Goal: Task Accomplishment & Management: Complete application form

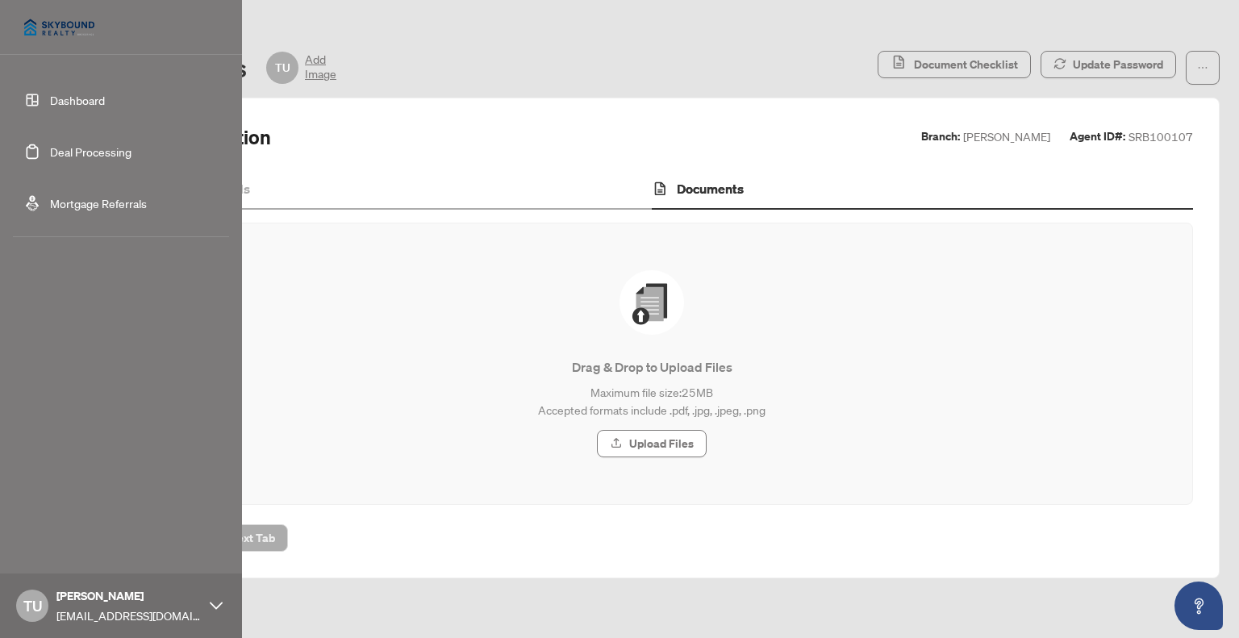
click at [50, 154] on link "Deal Processing" at bounding box center [90, 151] width 81 height 15
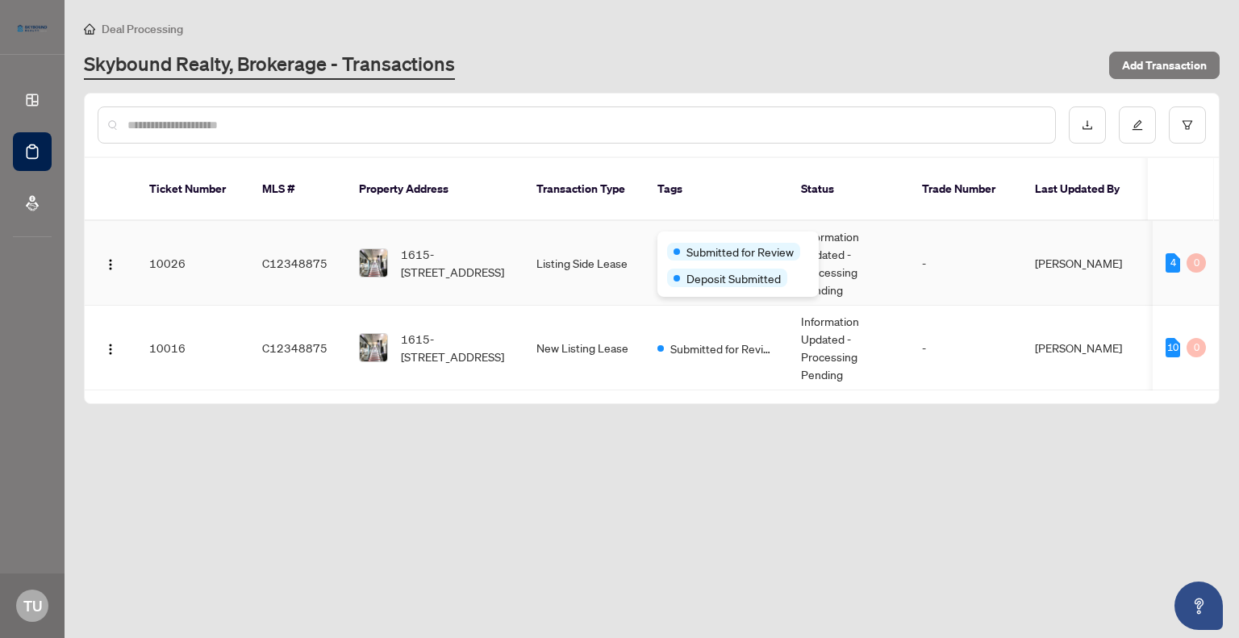
click at [705, 238] on div "Submitted for Review Deposit Submitted" at bounding box center [737, 264] width 161 height 65
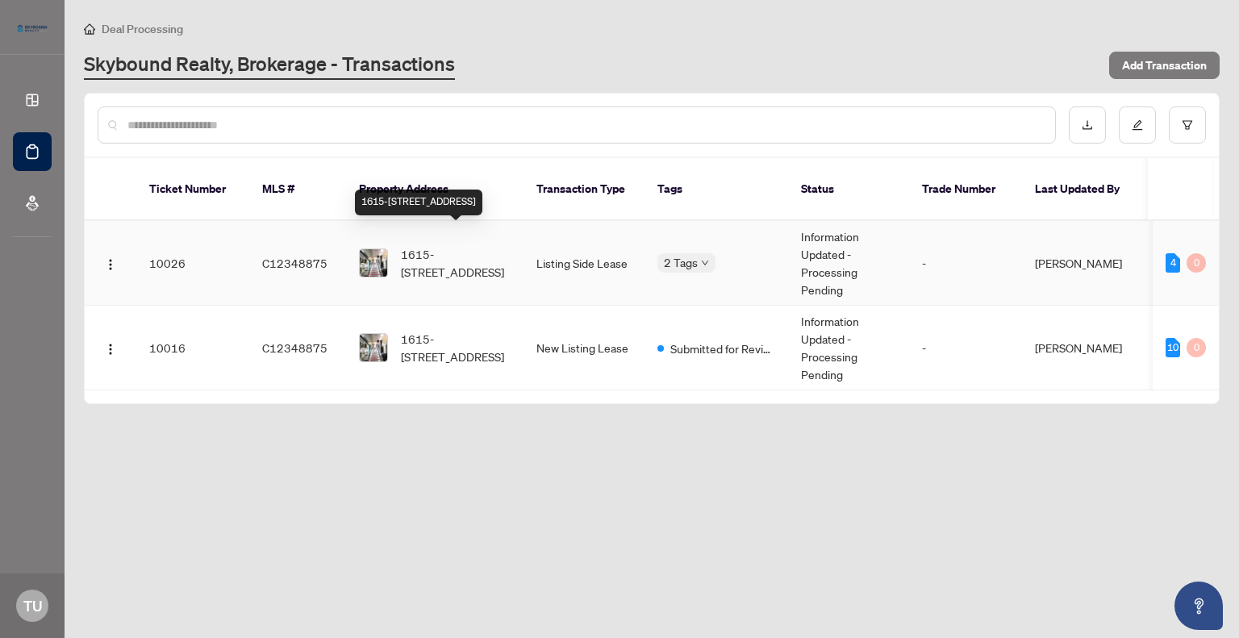
click at [433, 245] on span "1615-[STREET_ADDRESS]" at bounding box center [456, 262] width 110 height 35
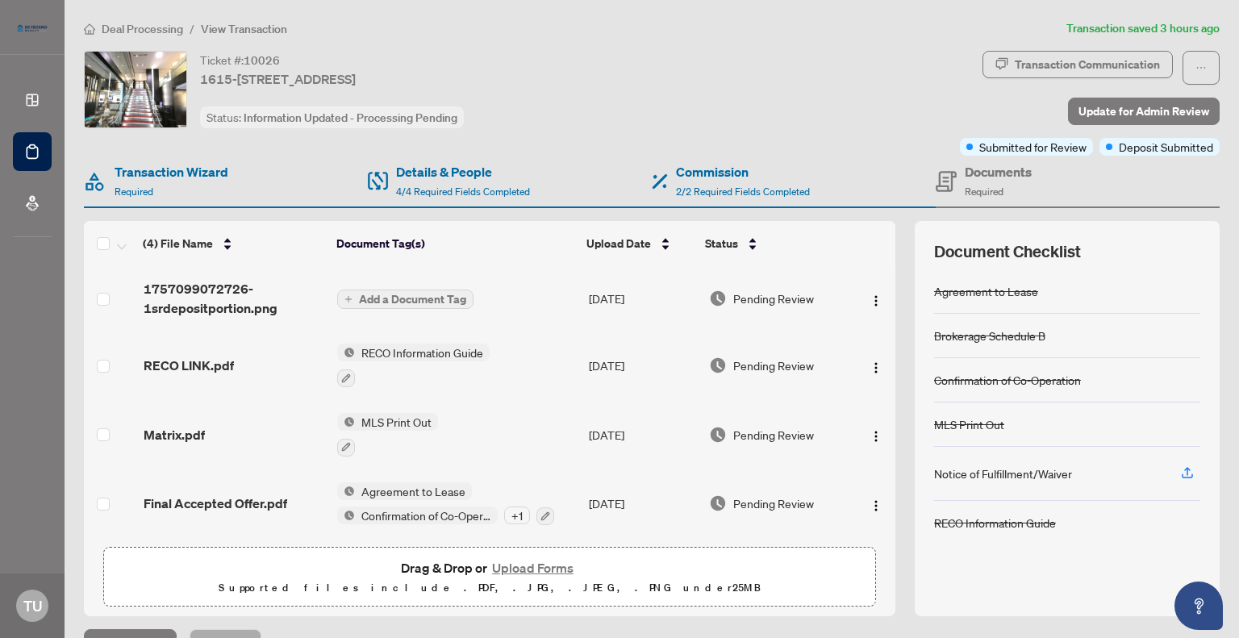
click at [984, 173] on h4 "Documents" at bounding box center [998, 171] width 67 height 19
click at [982, 169] on h4 "Documents" at bounding box center [998, 171] width 67 height 19
click at [983, 186] on span "Required" at bounding box center [984, 192] width 39 height 12
click at [974, 170] on h4 "Documents" at bounding box center [998, 171] width 67 height 19
click at [936, 173] on icon at bounding box center [946, 181] width 21 height 21
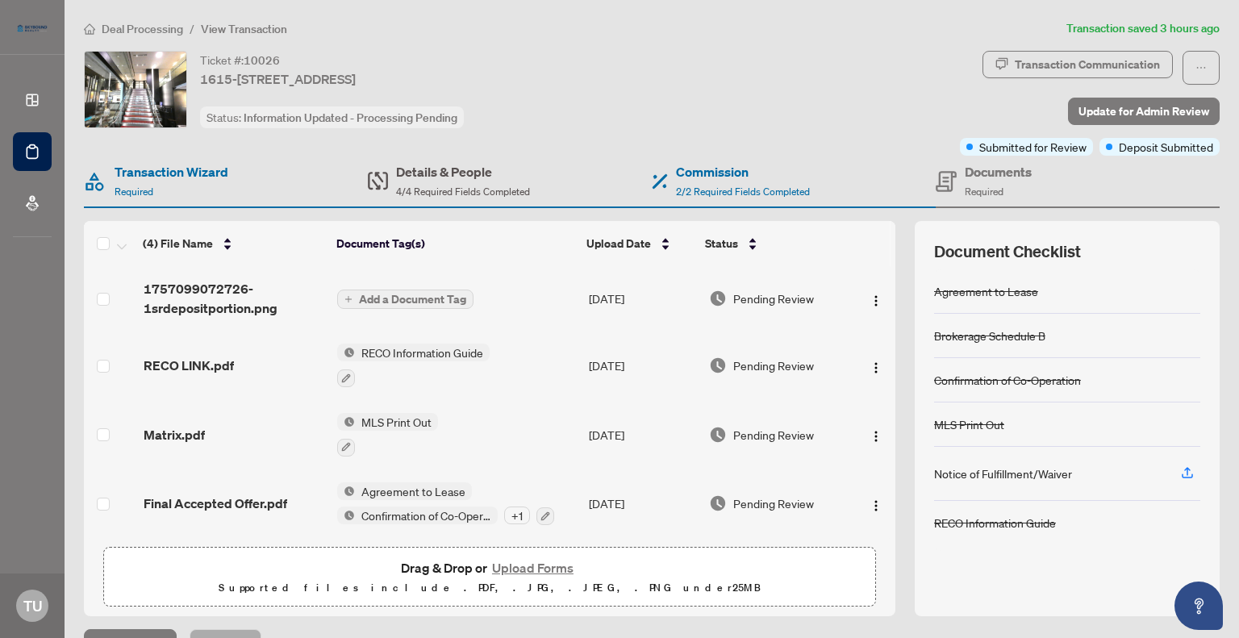
click at [403, 169] on h4 "Details & People" at bounding box center [463, 171] width 134 height 19
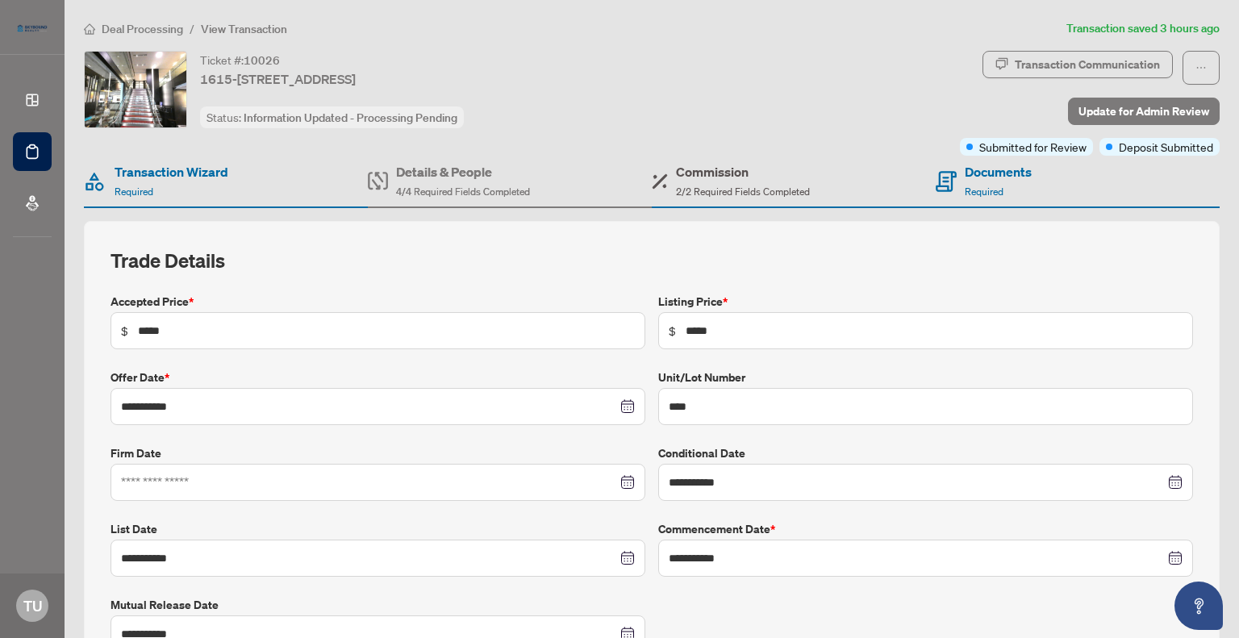
click at [700, 181] on div "Commission 2/2 Required Fields Completed" at bounding box center [743, 181] width 134 height 38
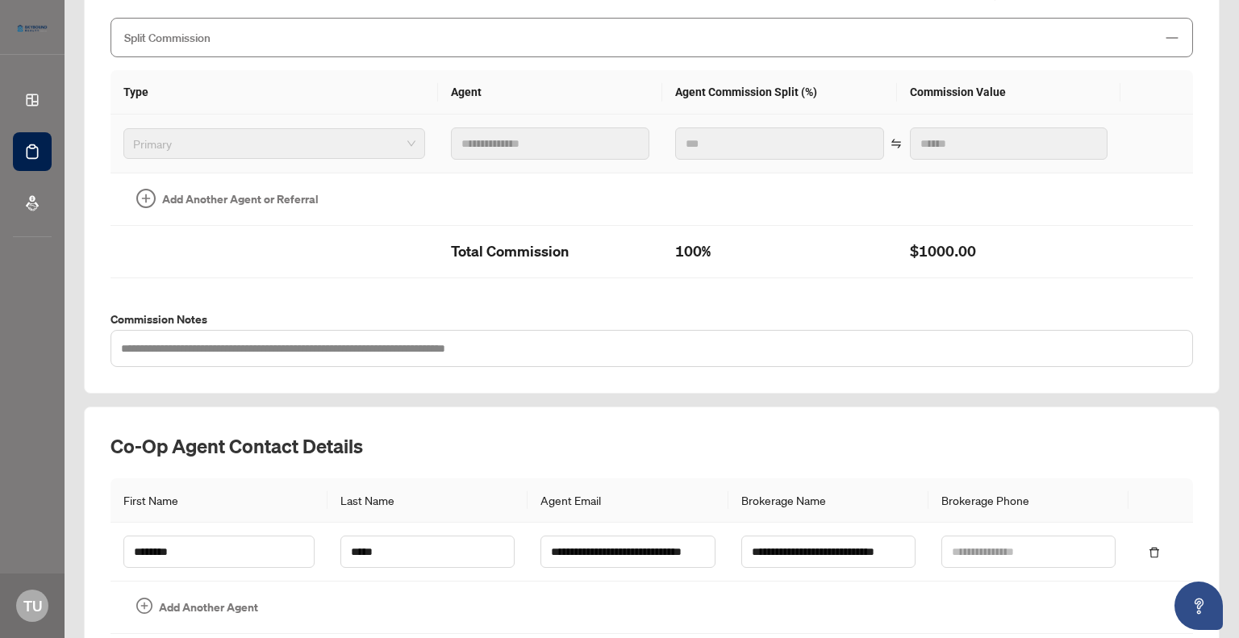
scroll to position [421, 0]
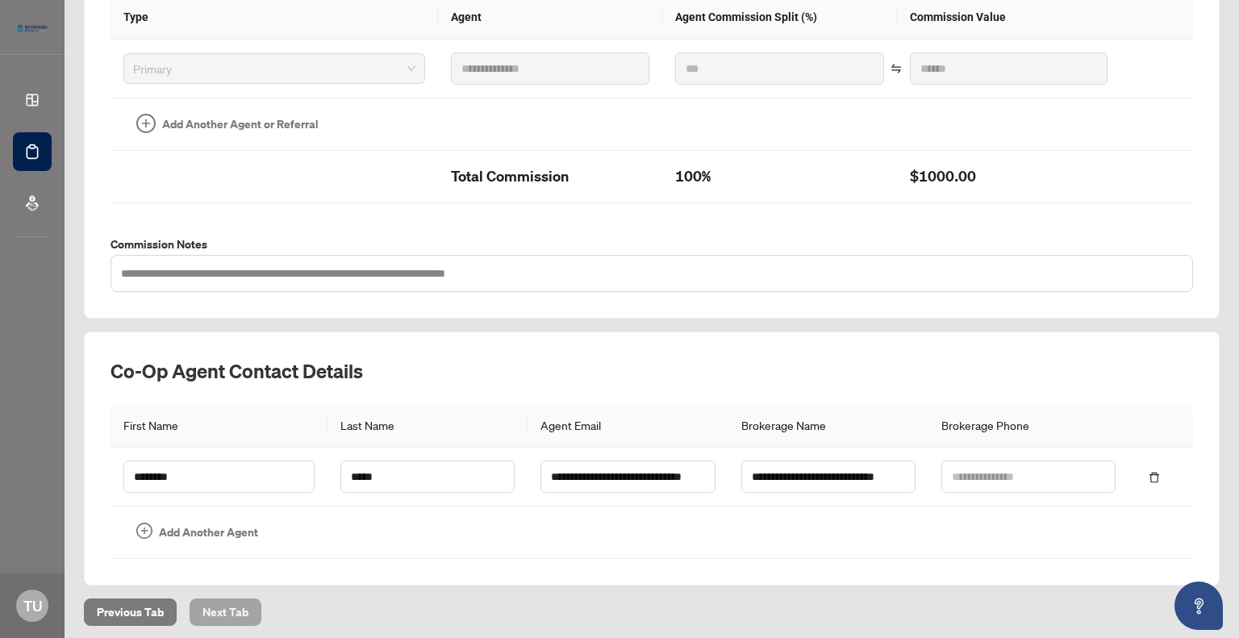
click at [223, 603] on span "Next Tab" at bounding box center [225, 612] width 46 height 26
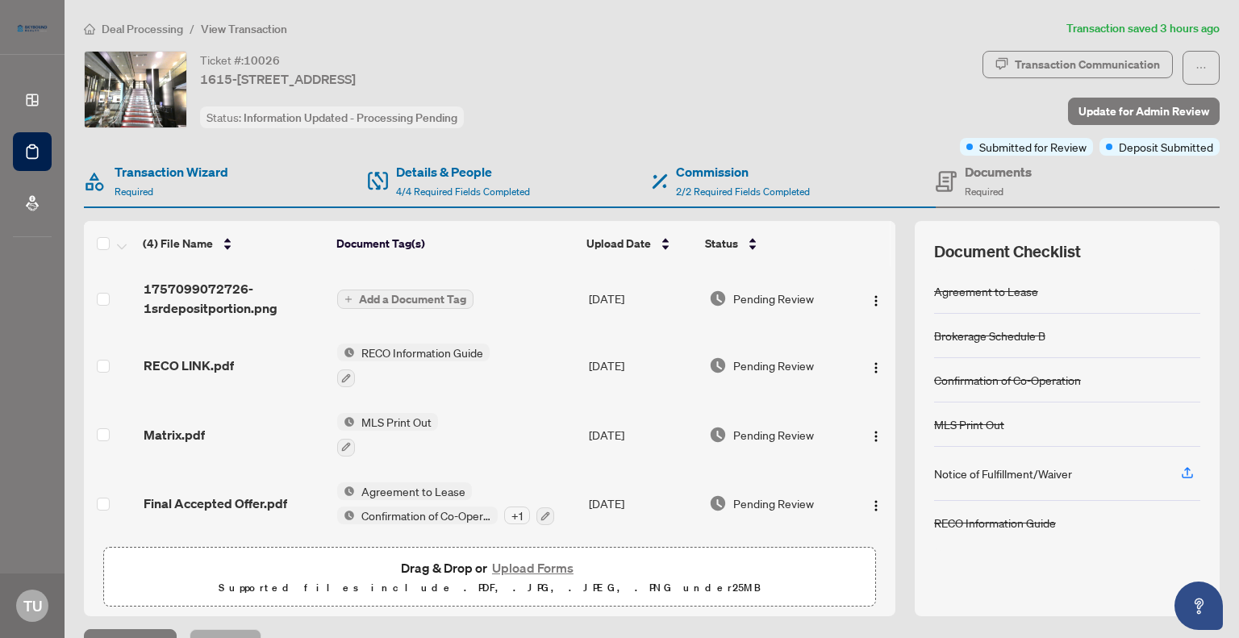
click at [544, 564] on button "Upload Forms" at bounding box center [532, 567] width 91 height 21
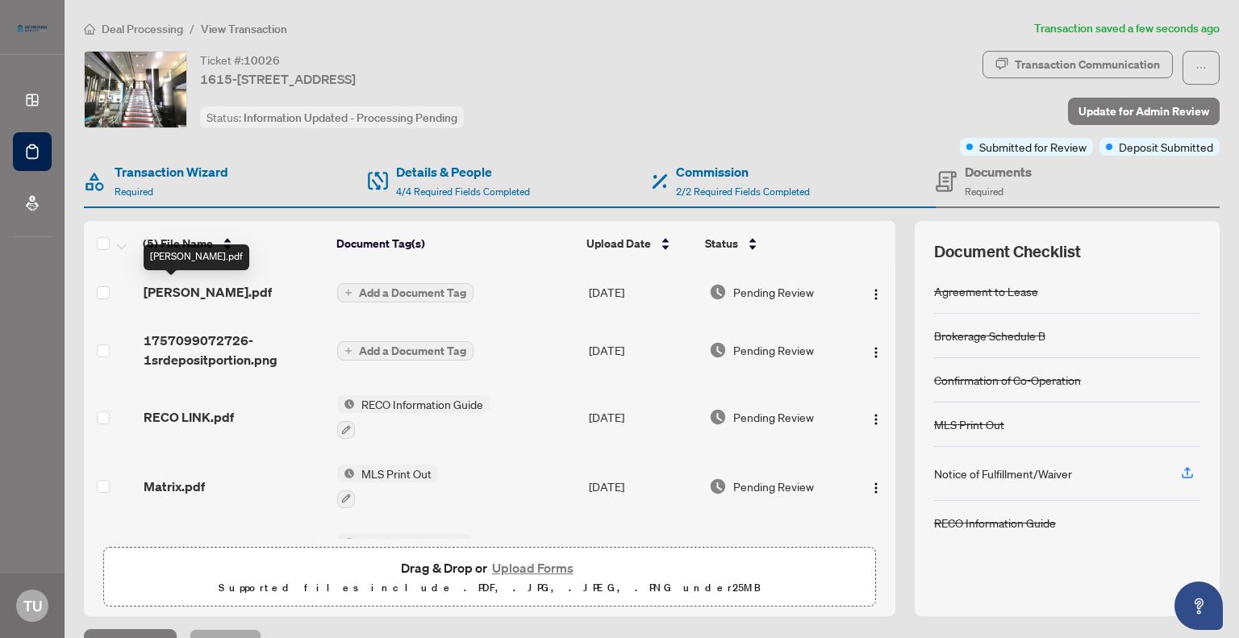
click at [158, 283] on span "[PERSON_NAME].pdf" at bounding box center [208, 291] width 128 height 19
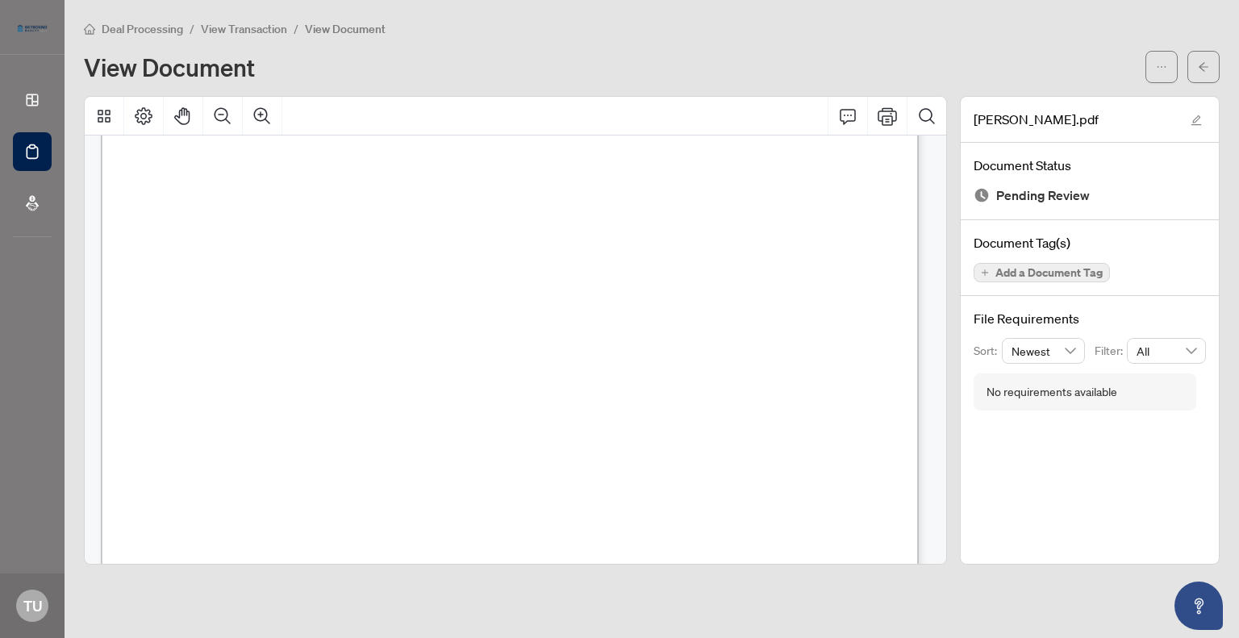
scroll to position [6695, 0]
click at [1195, 62] on button "button" at bounding box center [1203, 67] width 32 height 32
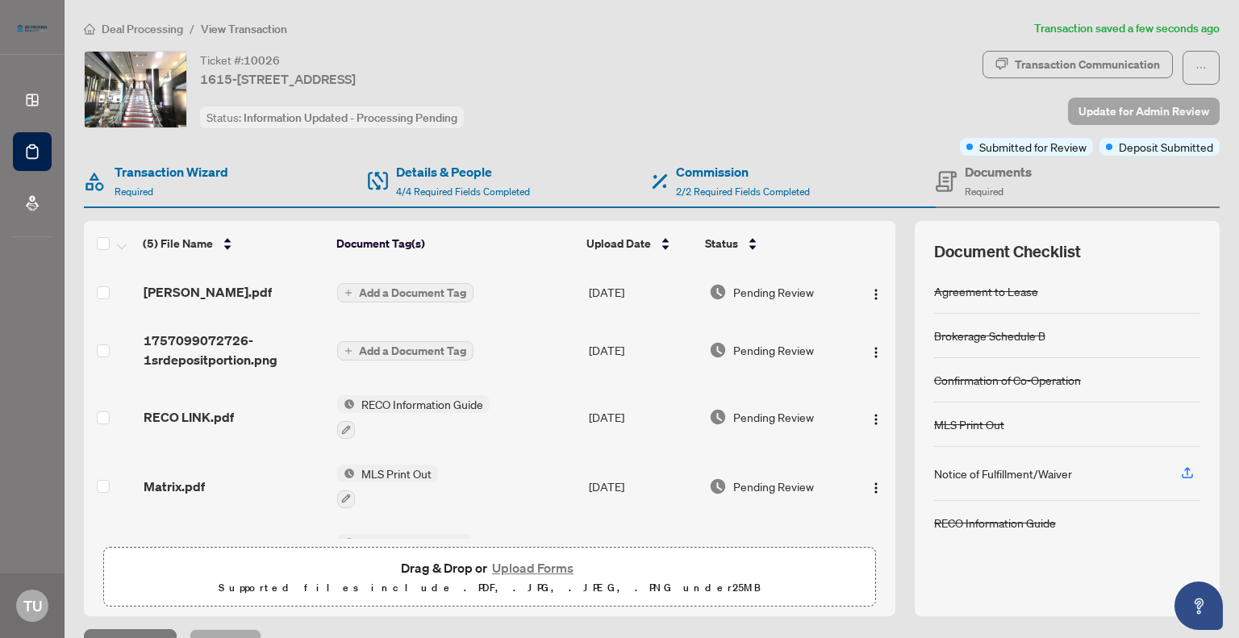
click at [1087, 106] on span "Update for Admin Review" at bounding box center [1143, 111] width 131 height 26
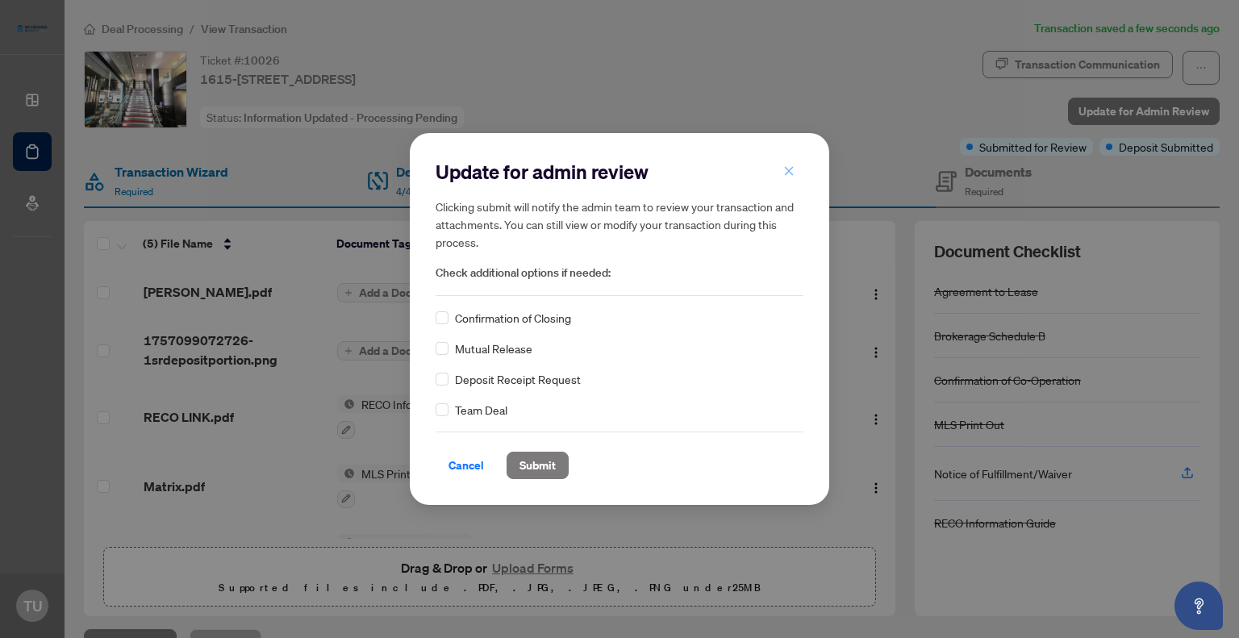
click at [786, 170] on icon "close" at bounding box center [788, 170] width 11 height 11
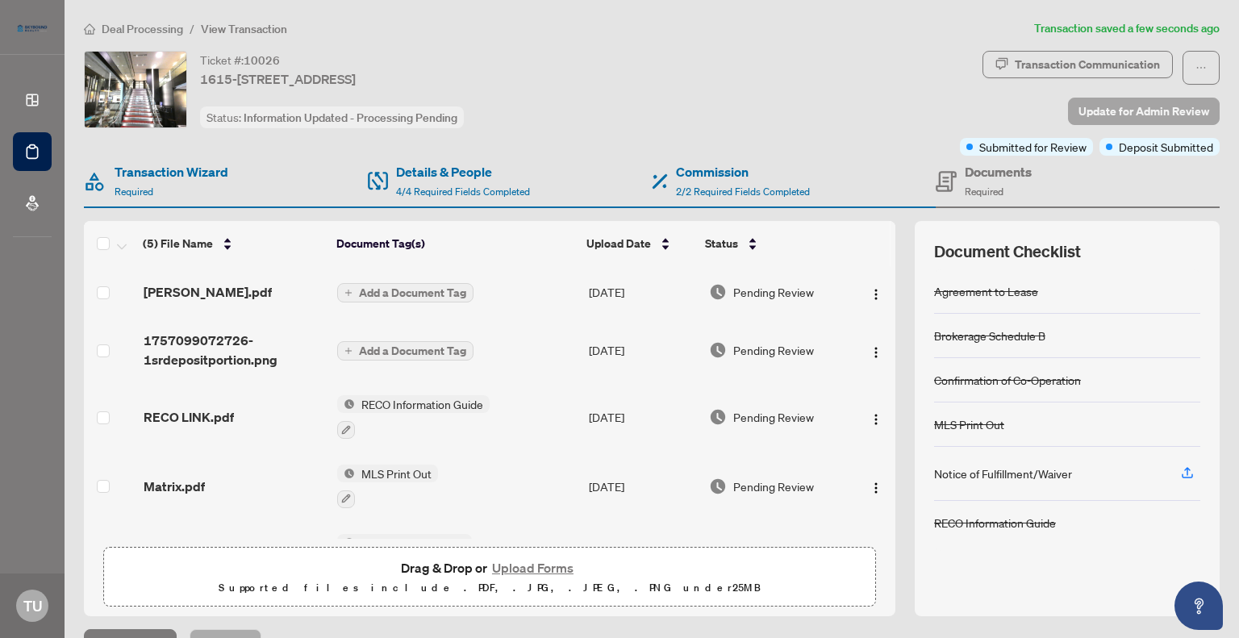
click at [1098, 107] on span "Update for Admin Review" at bounding box center [1143, 111] width 131 height 26
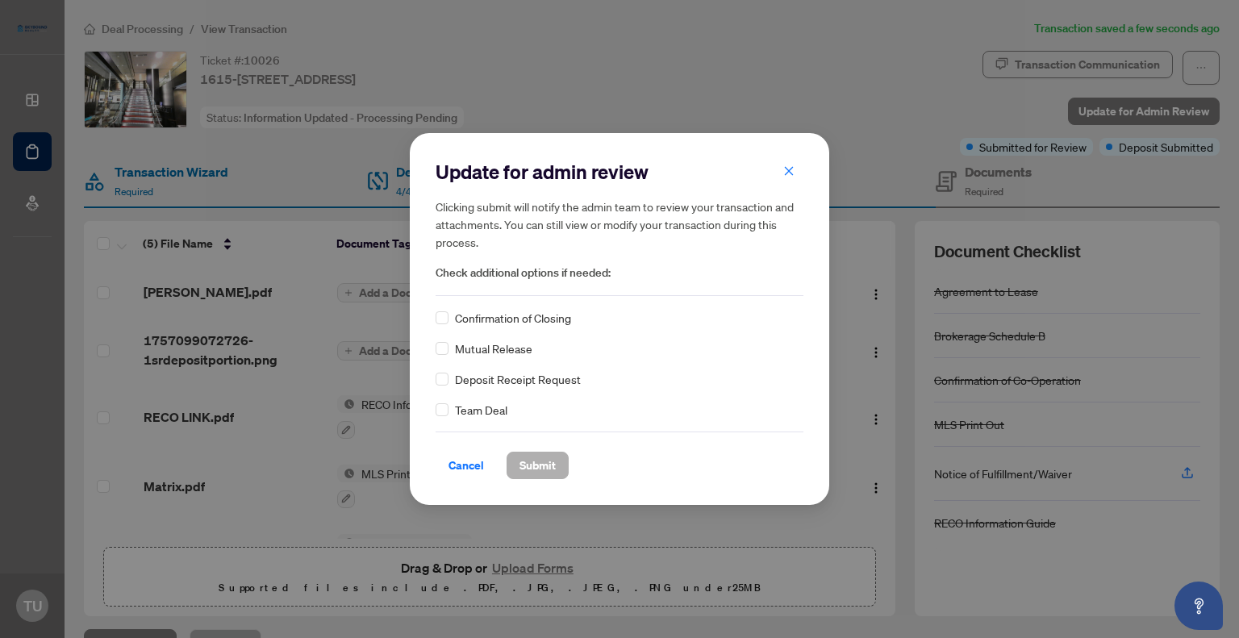
click at [532, 461] on span "Submit" at bounding box center [537, 466] width 36 height 26
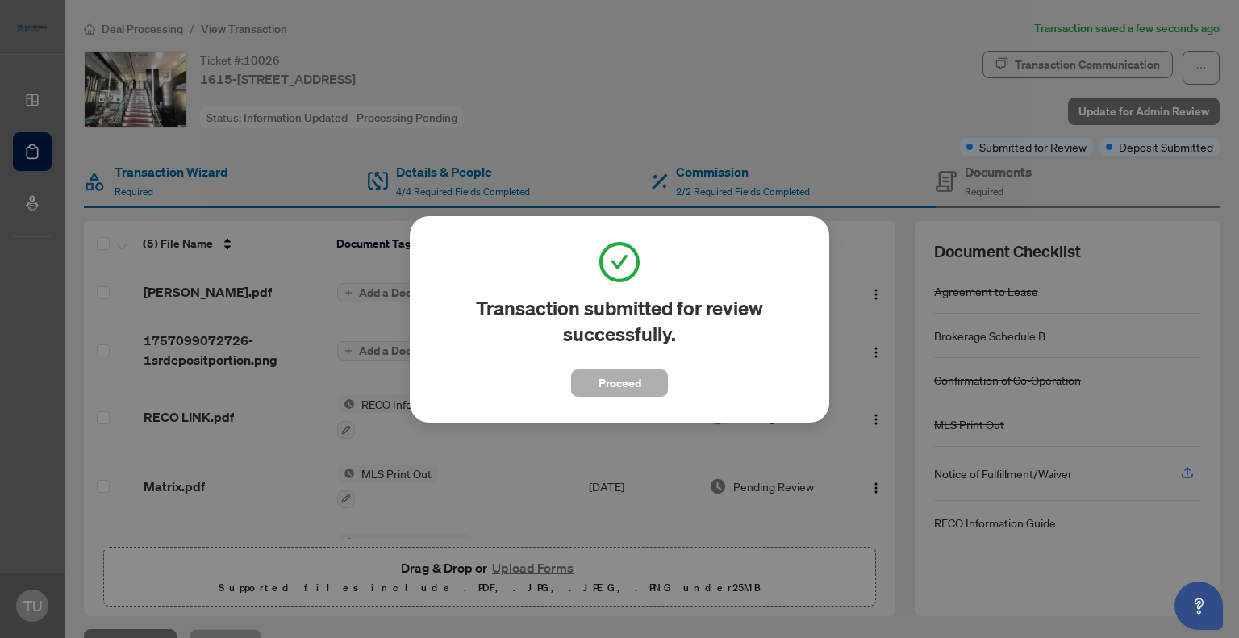
click at [623, 384] on span "Proceed" at bounding box center [620, 383] width 43 height 26
